Goal: Answer question/provide support: Share knowledge or assist other users

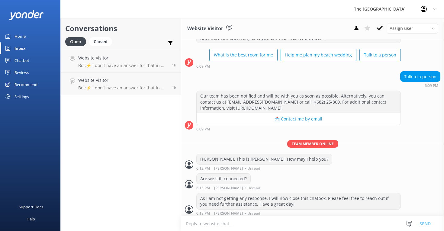
scroll to position [50, 0]
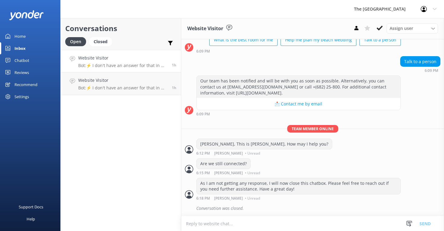
click at [112, 61] on h4 "Website Visitor" at bounding box center [122, 58] width 89 height 7
